Goal: Communication & Community: Answer question/provide support

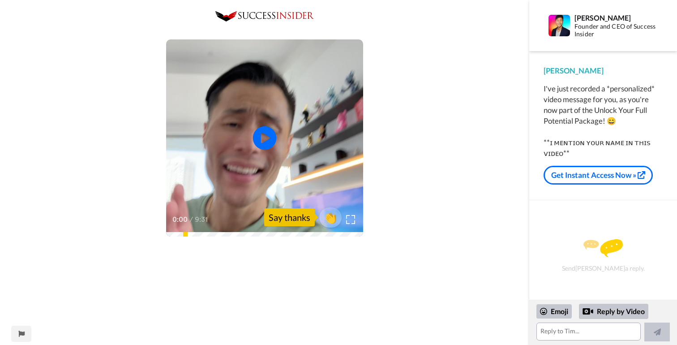
click at [262, 138] on icon "Play/Pause" at bounding box center [265, 138] width 24 height 43
click at [220, 109] on video at bounding box center [264, 137] width 197 height 197
click at [223, 118] on video at bounding box center [264, 137] width 197 height 197
click at [330, 217] on span "👏" at bounding box center [331, 217] width 28 height 18
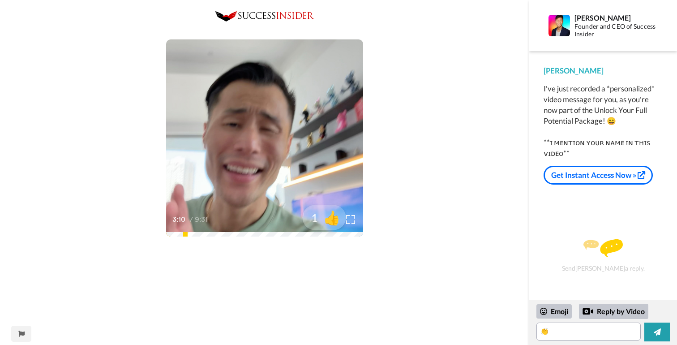
click at [331, 219] on span "👍" at bounding box center [332, 217] width 28 height 18
click at [331, 219] on span "🔥" at bounding box center [332, 217] width 28 height 18
click at [331, 219] on span "😁" at bounding box center [332, 217] width 28 height 18
click at [331, 219] on span "🤩" at bounding box center [332, 217] width 28 height 18
click at [331, 219] on span "🤗" at bounding box center [332, 217] width 28 height 18
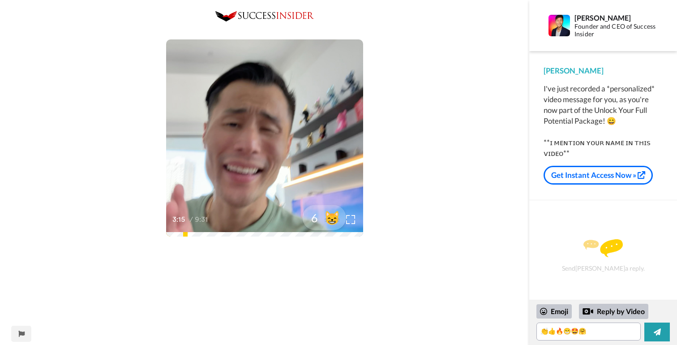
click at [331, 219] on span "😸" at bounding box center [332, 217] width 28 height 18
click at [335, 216] on span "🤝" at bounding box center [332, 217] width 28 height 18
click at [335, 216] on span "✅" at bounding box center [332, 217] width 28 height 18
click at [335, 216] on span "👊" at bounding box center [332, 217] width 28 height 18
click at [335, 216] on span "👌" at bounding box center [333, 217] width 28 height 18
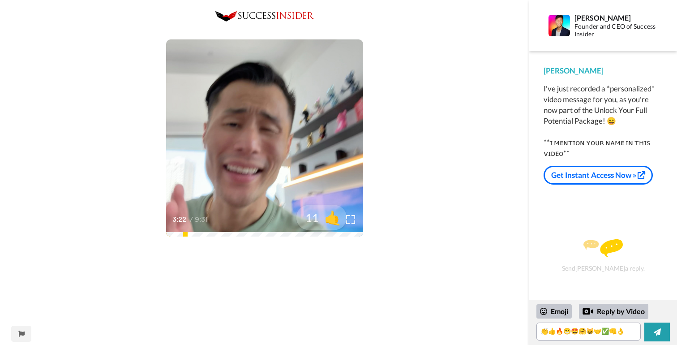
click at [335, 216] on span "🤙" at bounding box center [333, 217] width 28 height 18
click at [335, 216] on span "🙏" at bounding box center [333, 217] width 28 height 18
click at [547, 228] on div "Send [PERSON_NAME] a reply." at bounding box center [604, 255] width 124 height 79
click at [548, 219] on div "Send [PERSON_NAME] a reply." at bounding box center [604, 255] width 124 height 79
click at [656, 331] on icon at bounding box center [657, 331] width 7 height 9
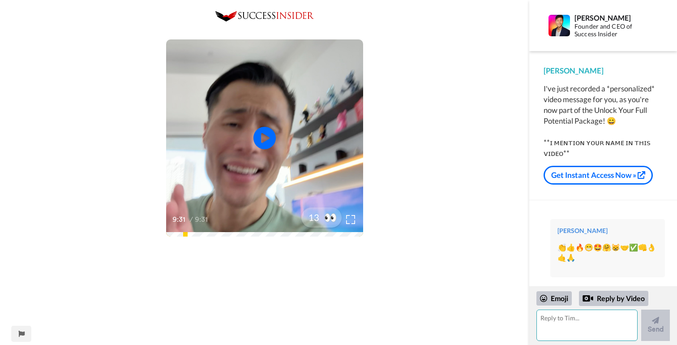
click at [552, 323] on textarea at bounding box center [587, 325] width 101 height 31
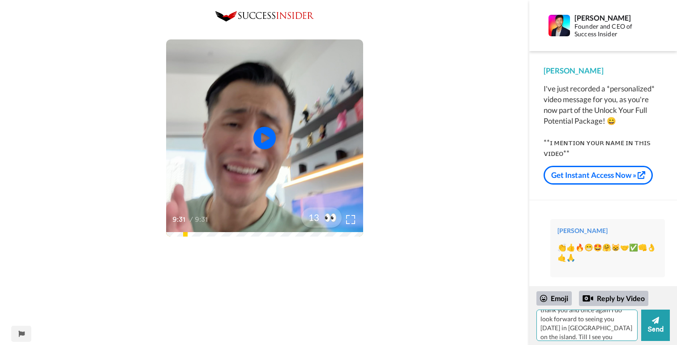
scroll to position [250, 0]
type textarea "as usual [PERSON_NAME] you overdeliver I love the video even though I was one o…"
click at [657, 322] on icon at bounding box center [655, 320] width 7 height 7
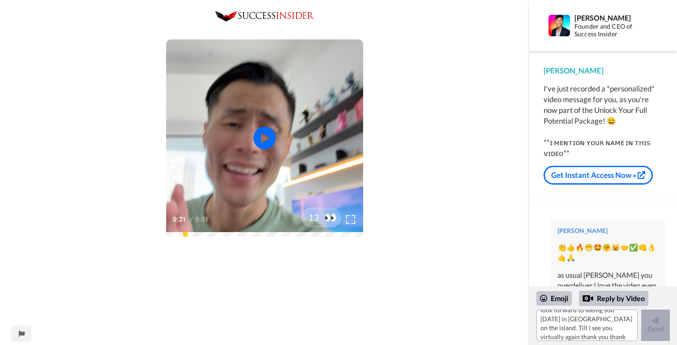
scroll to position [0, 0]
